Goal: Check status: Check status

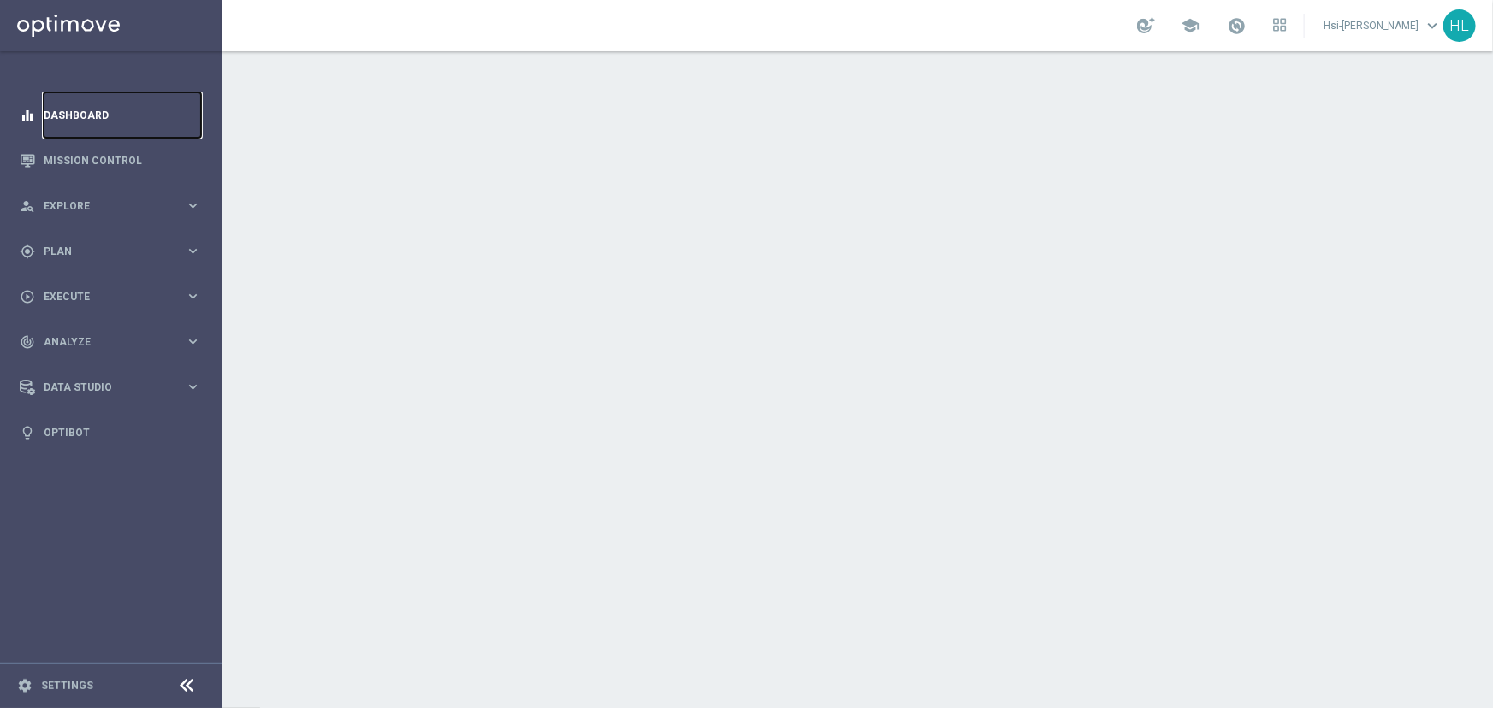
click at [99, 119] on link "Dashboard" at bounding box center [122, 114] width 157 height 45
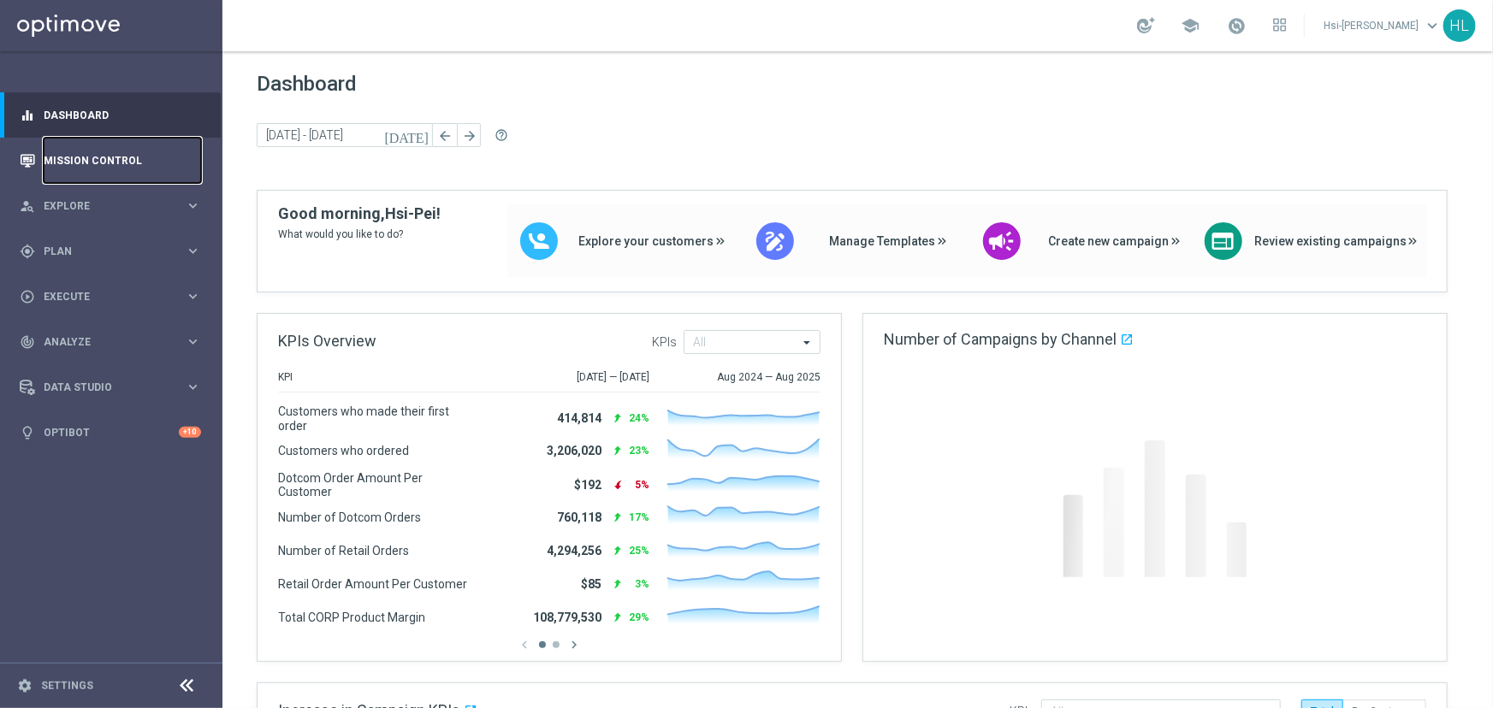
click at [130, 164] on link "Mission Control" at bounding box center [122, 160] width 157 height 45
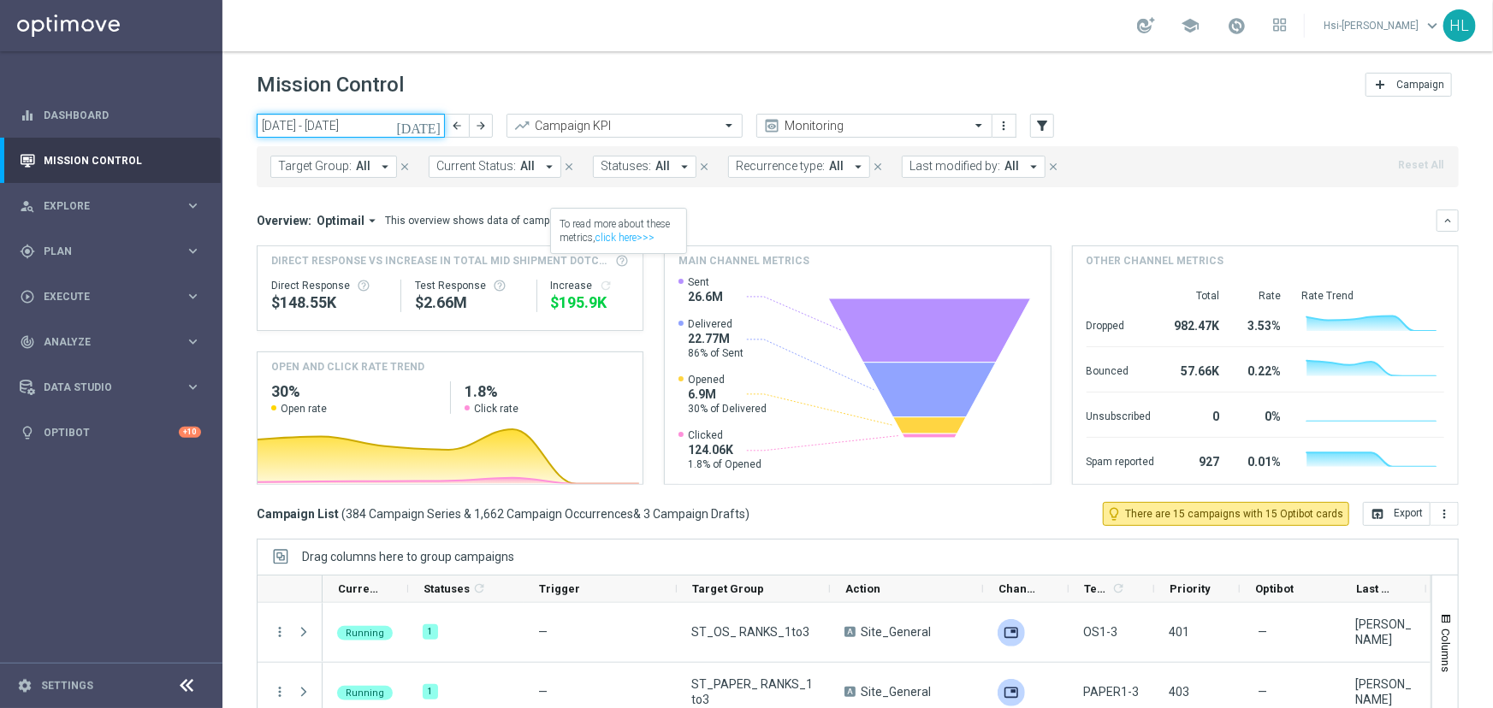
click at [368, 129] on input "01 Sep 2025 - 07 Sep 2025" at bounding box center [351, 126] width 188 height 24
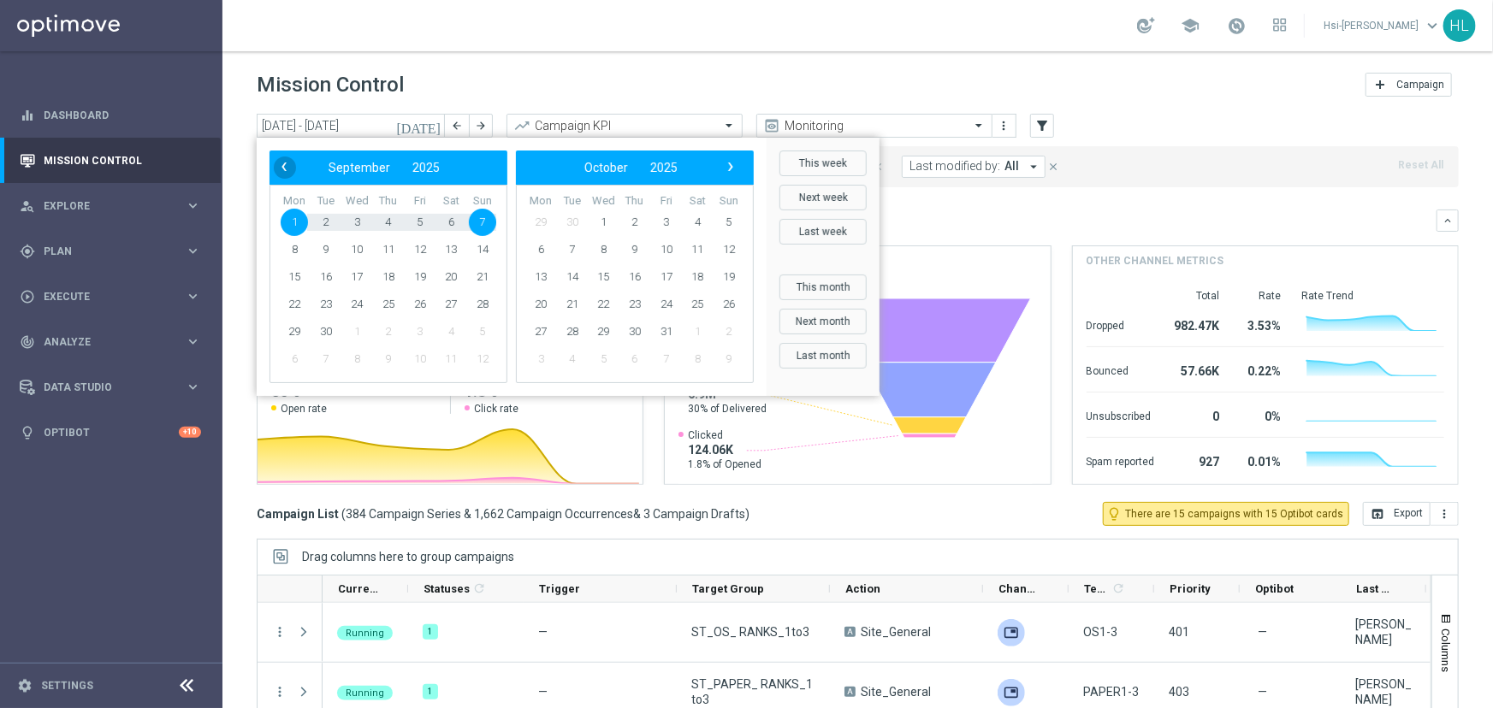
click at [287, 169] on span "‹" at bounding box center [284, 167] width 22 height 22
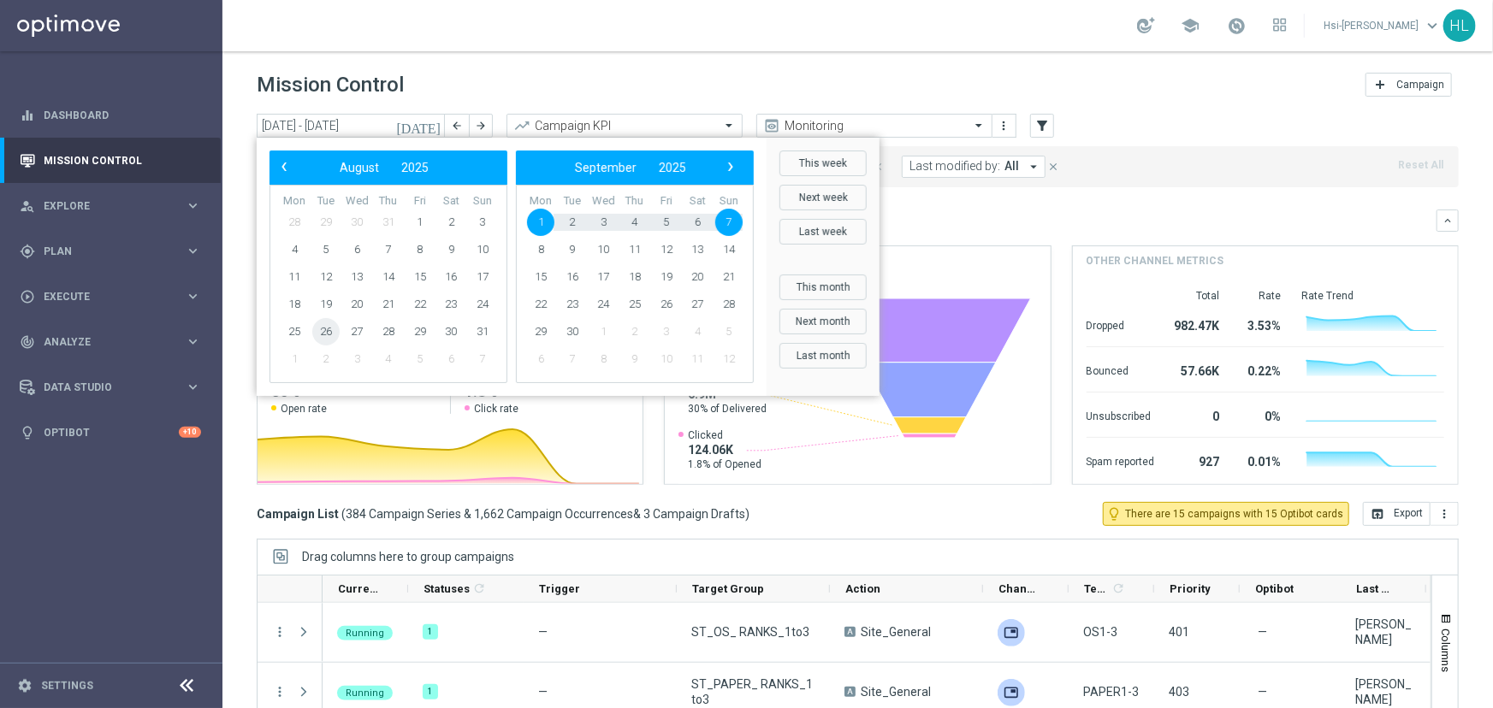
click at [330, 332] on span "26" at bounding box center [325, 331] width 27 height 27
drag, startPoint x: 458, startPoint y: 331, endPoint x: 448, endPoint y: 328, distance: 10.8
click at [458, 331] on span "30" at bounding box center [450, 331] width 27 height 27
type input "26 Aug 2025 - 30 Aug 2025"
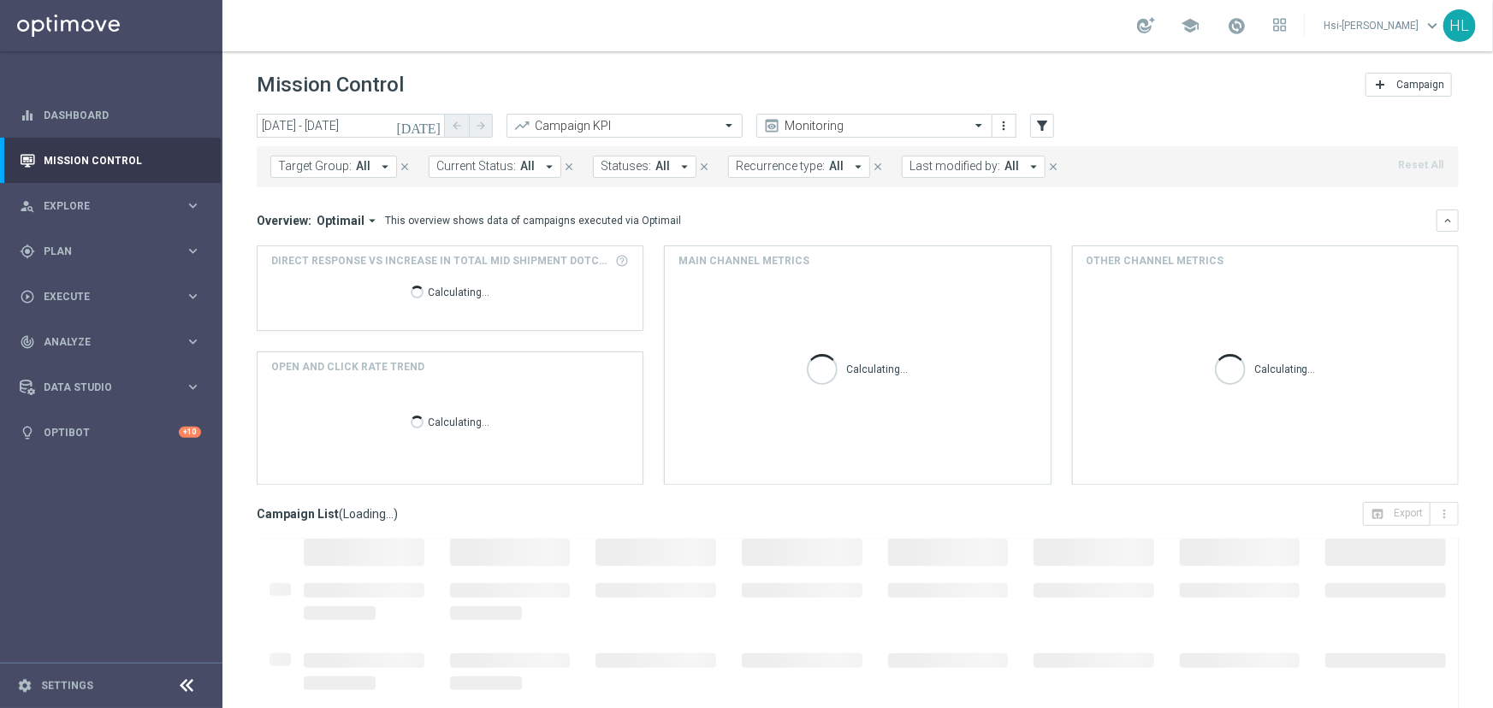
drag, startPoint x: 1152, startPoint y: 77, endPoint x: 1180, endPoint y: 12, distance: 70.9
click at [1151, 77] on div "Mission Control add Campaign" at bounding box center [858, 84] width 1202 height 33
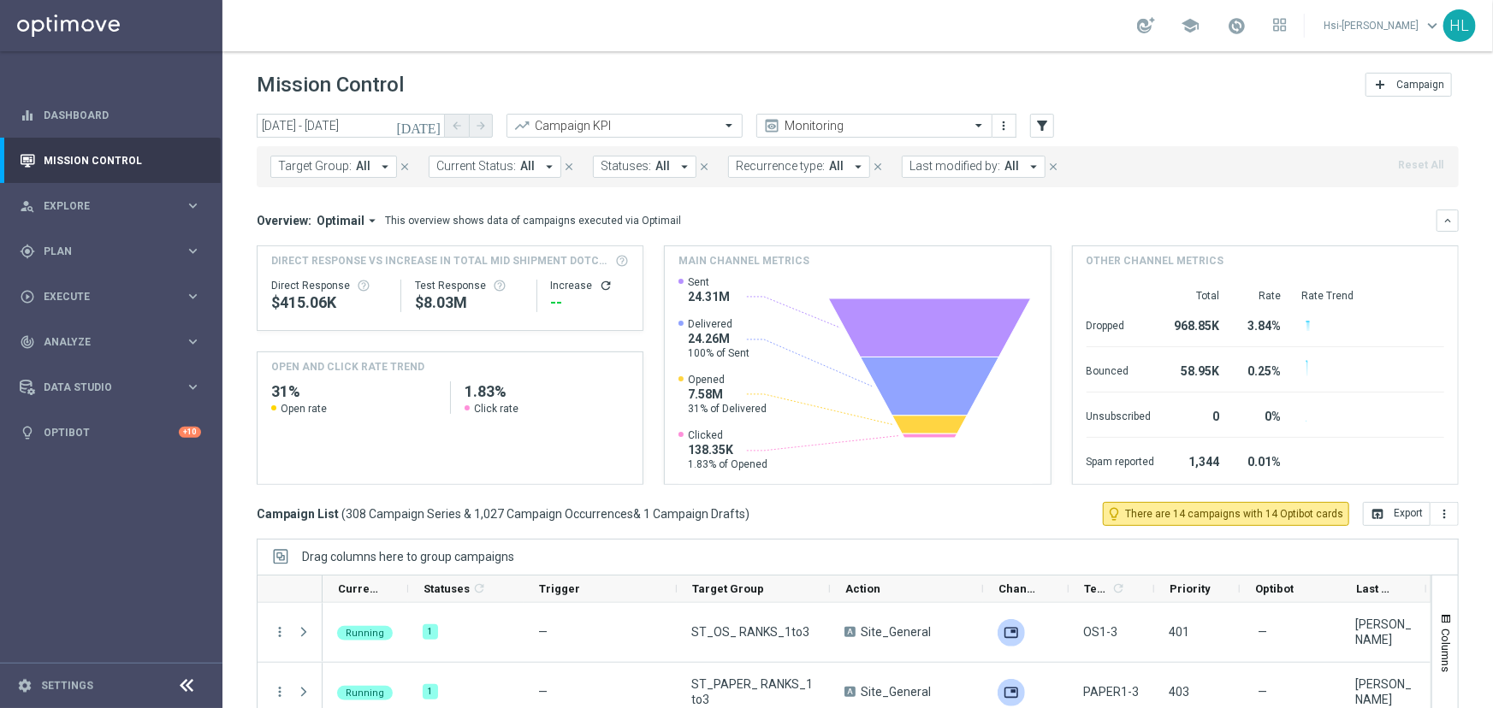
scroll to position [145, 0]
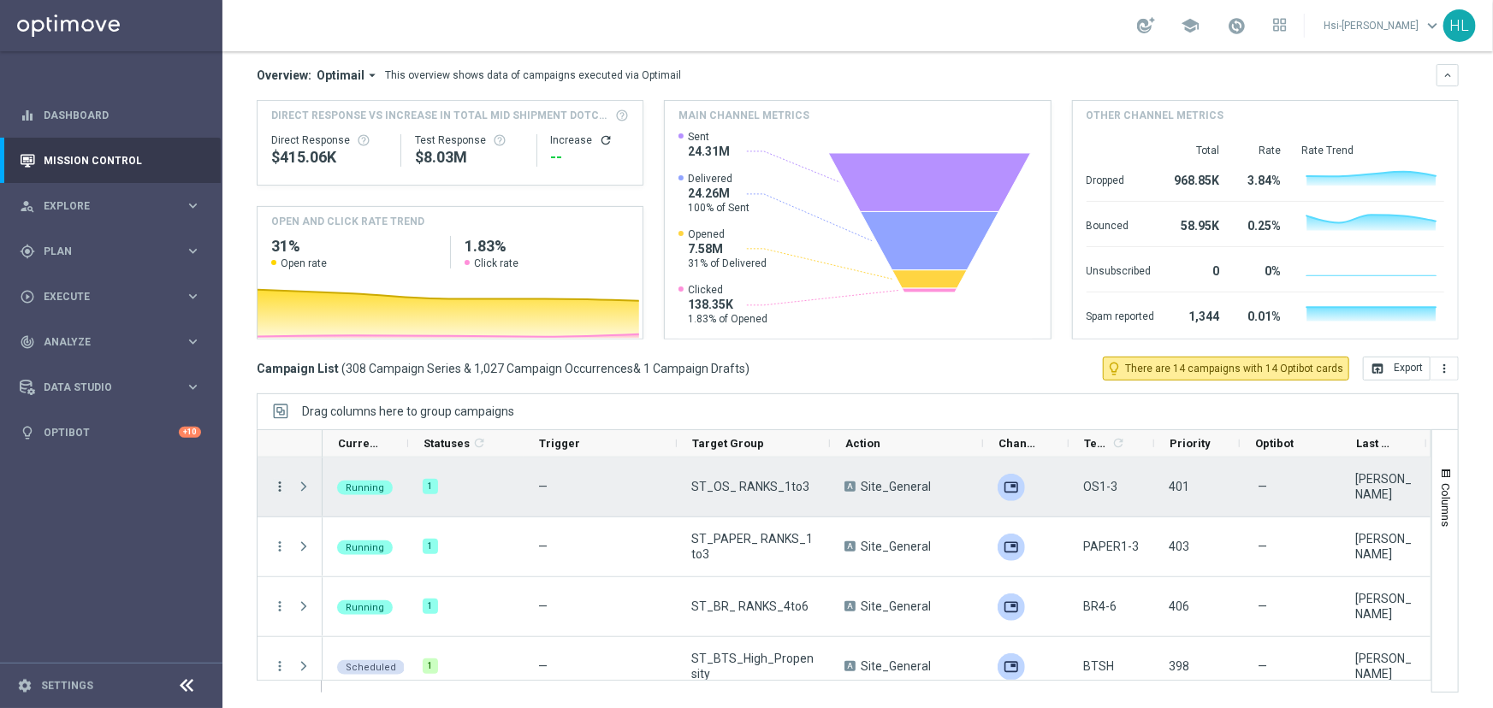
click at [279, 482] on icon "more_vert" at bounding box center [279, 486] width 15 height 15
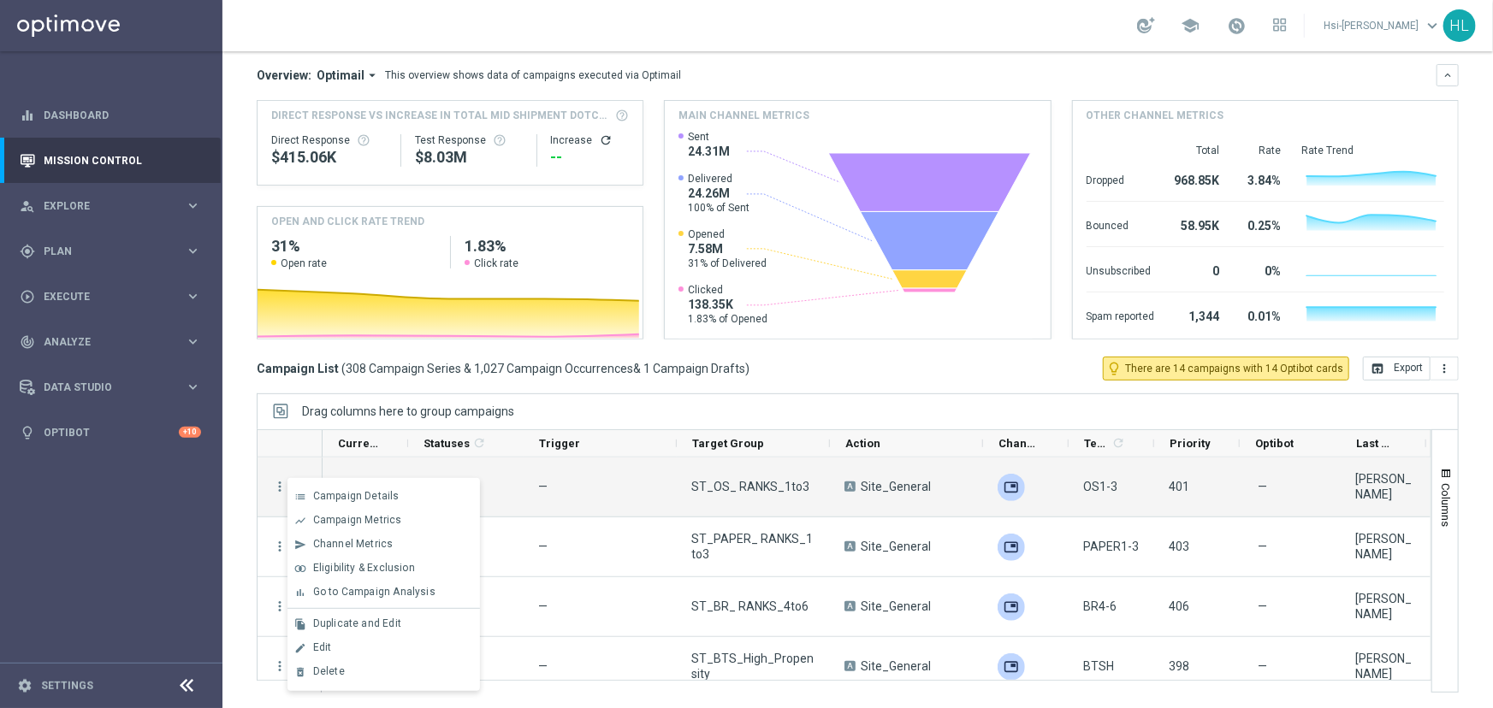
click at [789, 409] on div "Drag columns here to group campaigns" at bounding box center [858, 411] width 1202 height 36
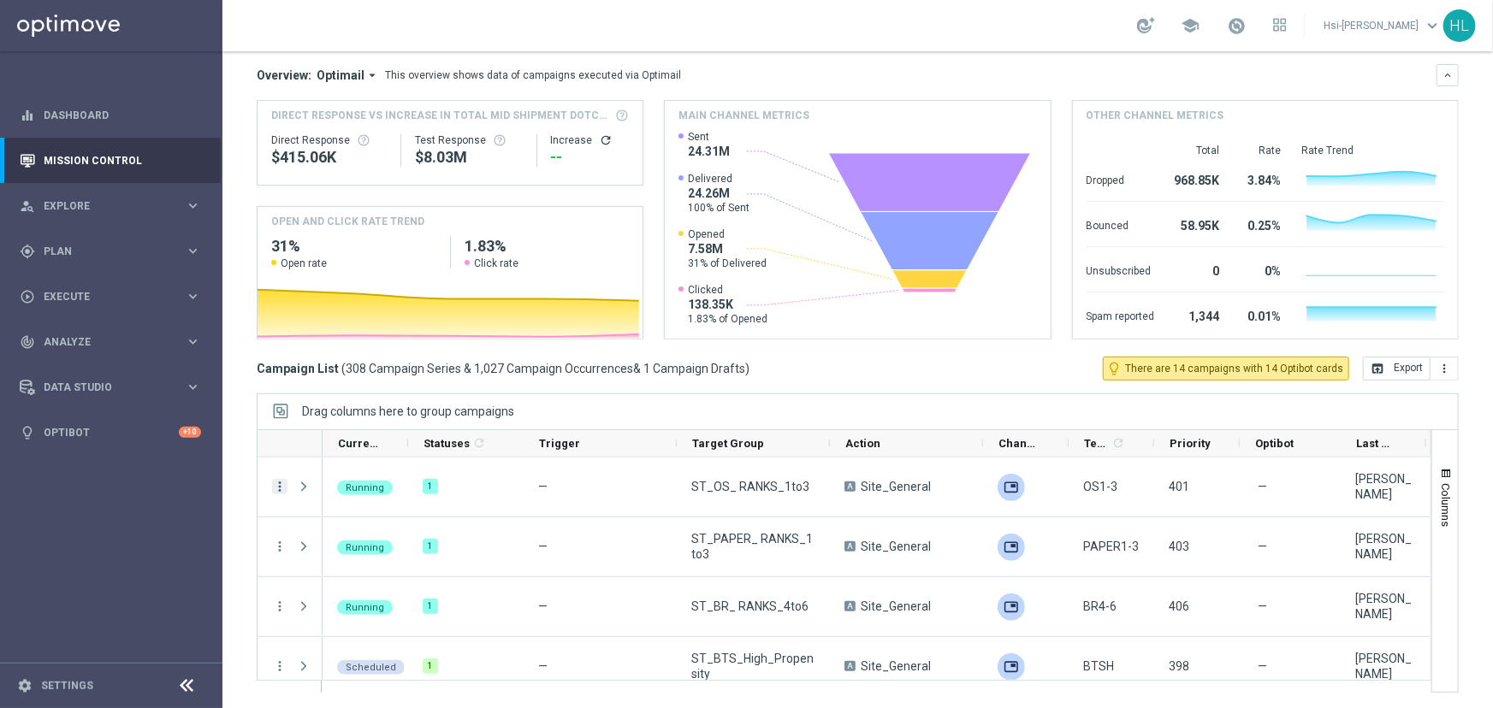
drag, startPoint x: 1097, startPoint y: 9, endPoint x: 276, endPoint y: 490, distance: 951.5
click at [276, 490] on icon "more_vert" at bounding box center [279, 486] width 15 height 15
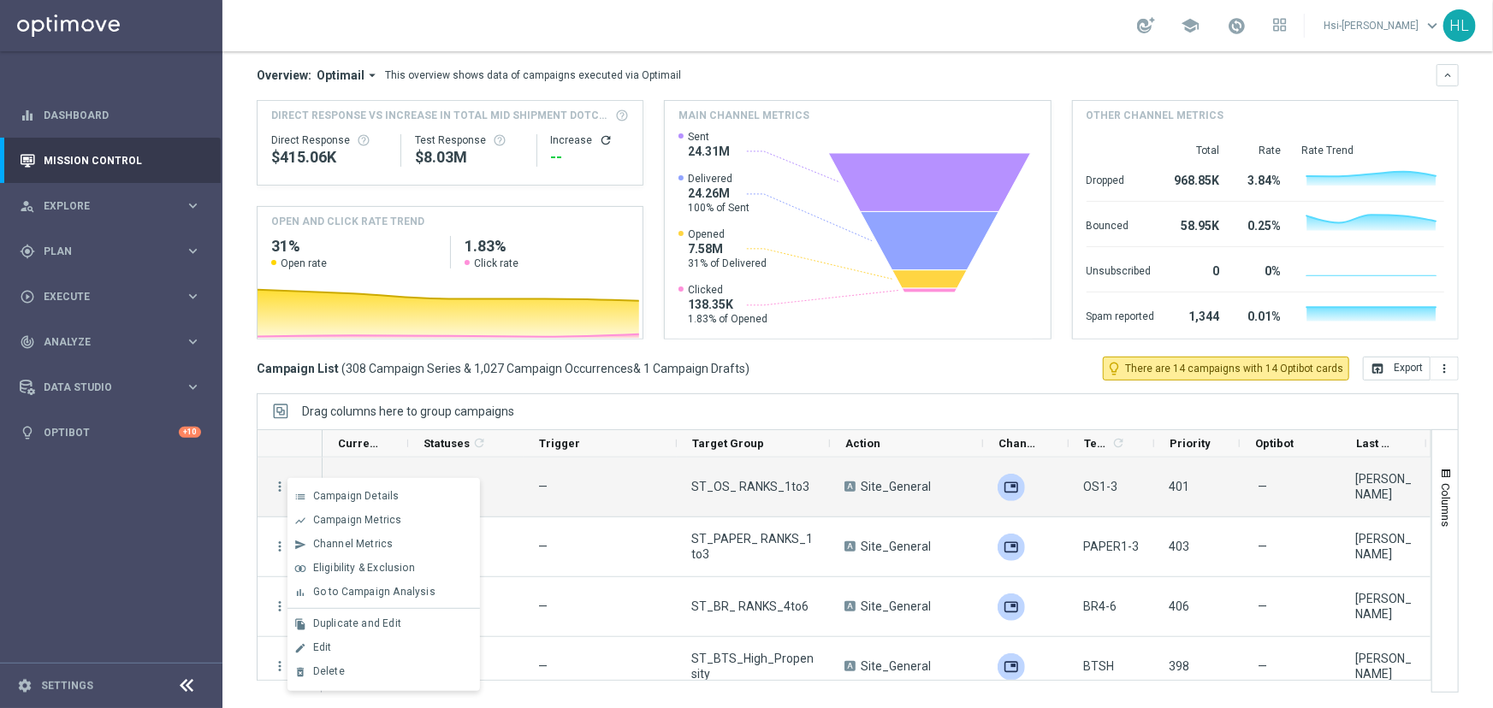
click at [239, 479] on div "today 26 Aug 2025 - 30 Aug 2025 arrow_back arrow_forward Campaign KPI trending_…" at bounding box center [857, 257] width 1270 height 579
